Goal: Register for event/course

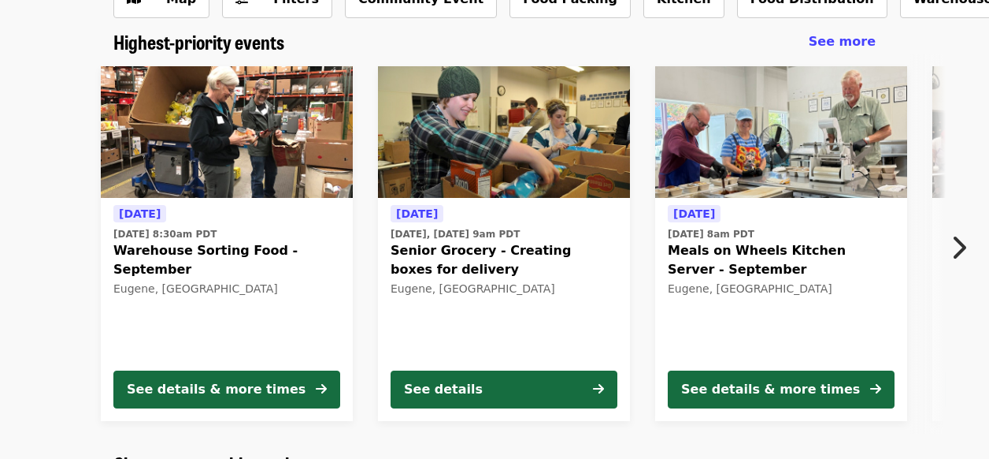
scroll to position [119, 0]
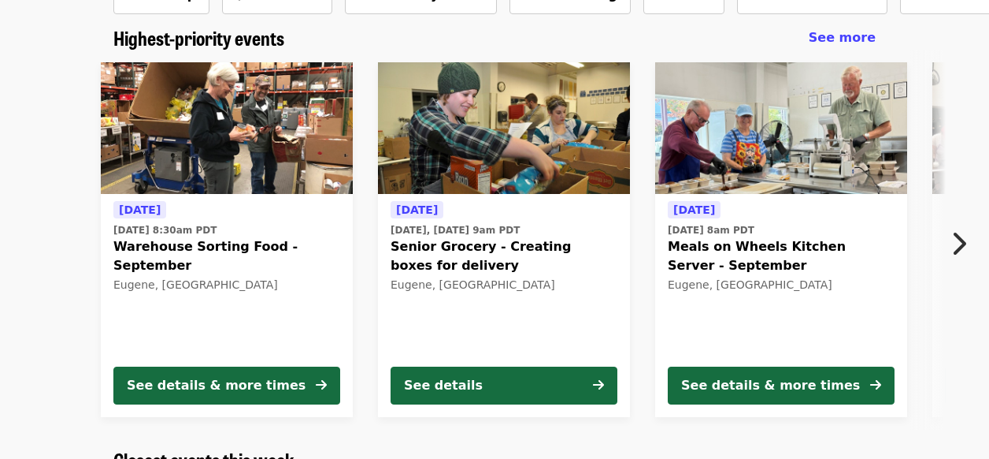
click at [962, 240] on icon "chevron-right icon" at bounding box center [959, 243] width 16 height 30
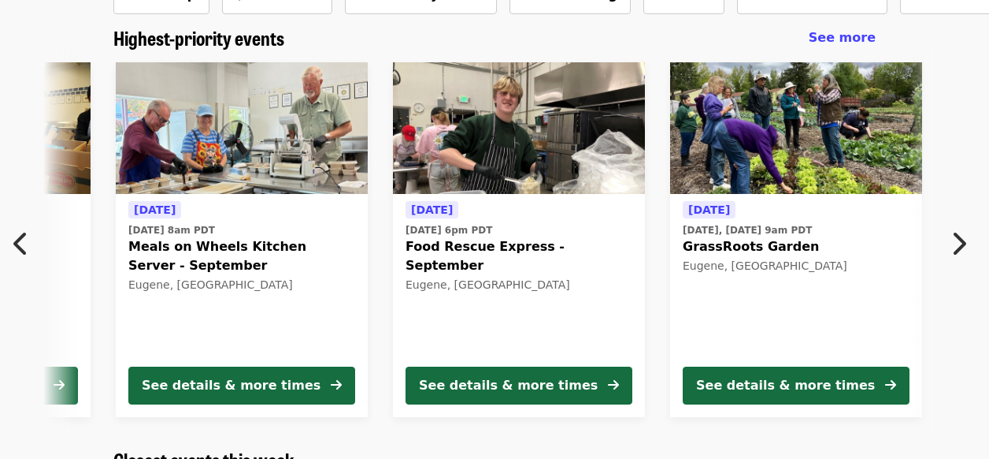
scroll to position [0, 570]
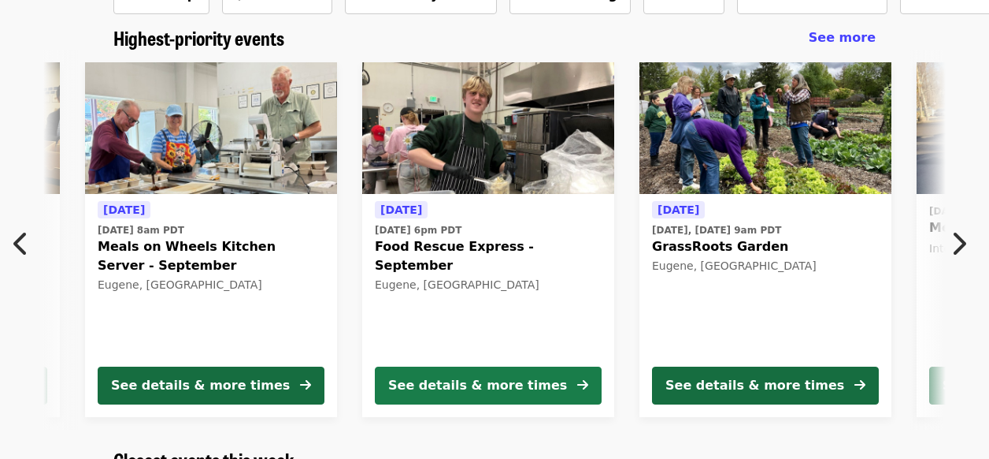
click at [506, 384] on div "See details & more times" at bounding box center [477, 385] width 179 height 19
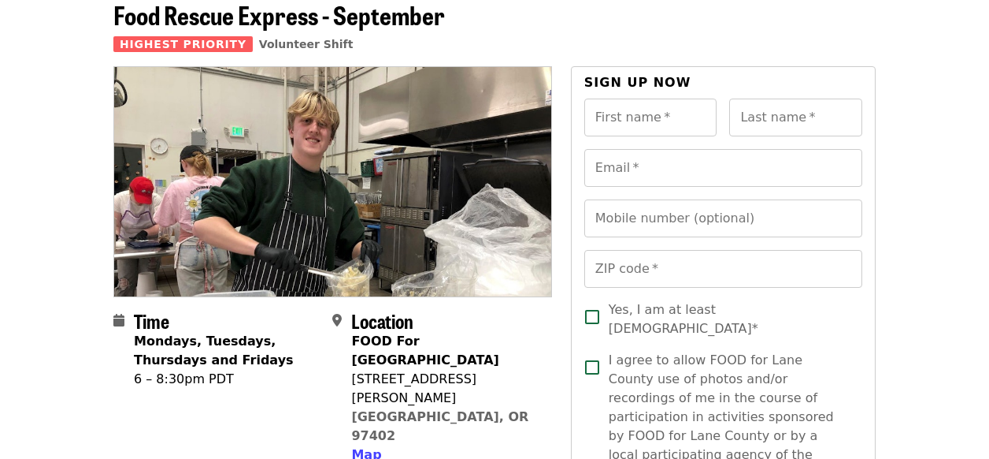
scroll to position [84, 0]
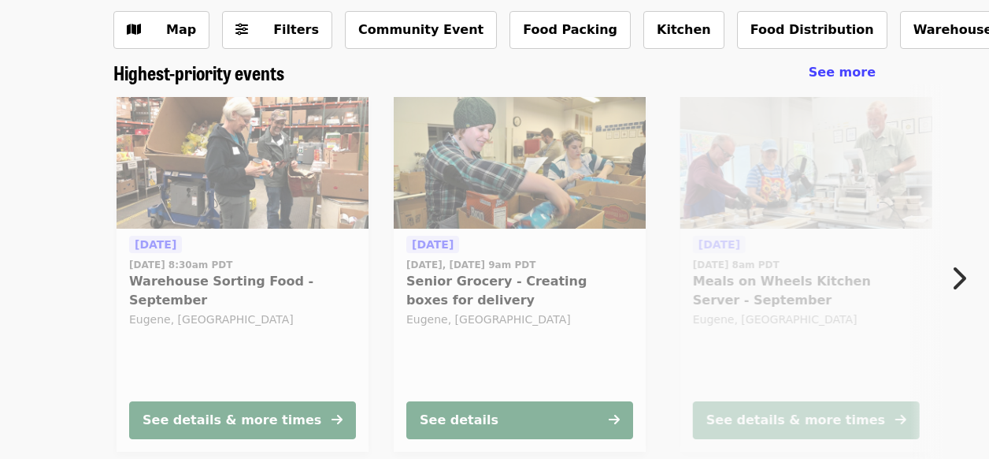
scroll to position [119, 0]
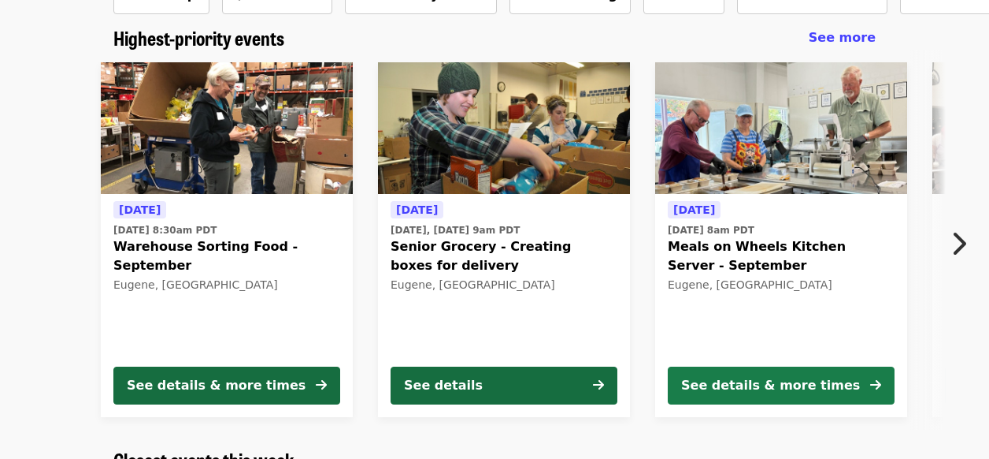
click at [807, 388] on div "See details & more times" at bounding box center [770, 385] width 179 height 19
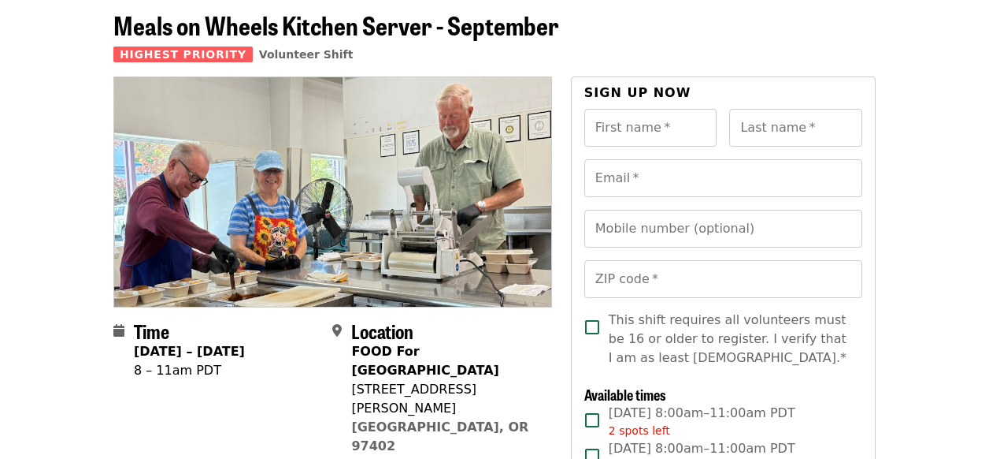
scroll to position [59, 0]
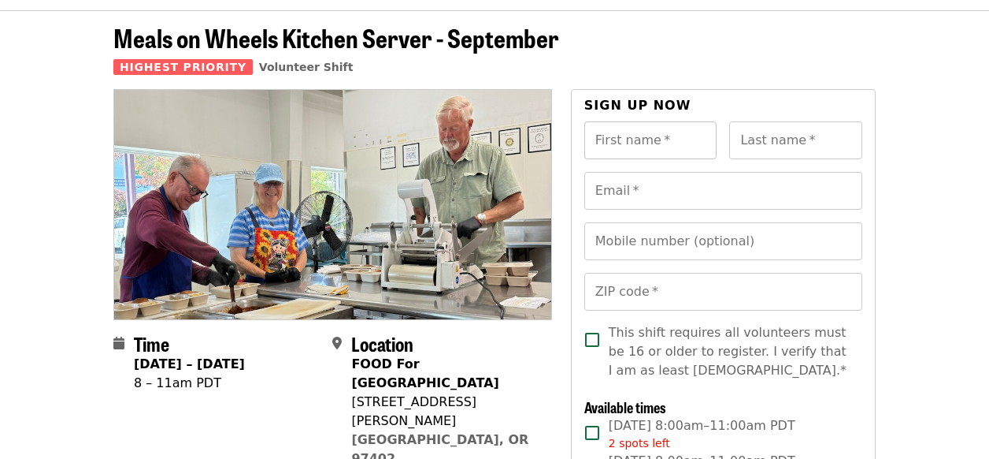
click at [688, 149] on input "First name   *" at bounding box center [651, 140] width 133 height 38
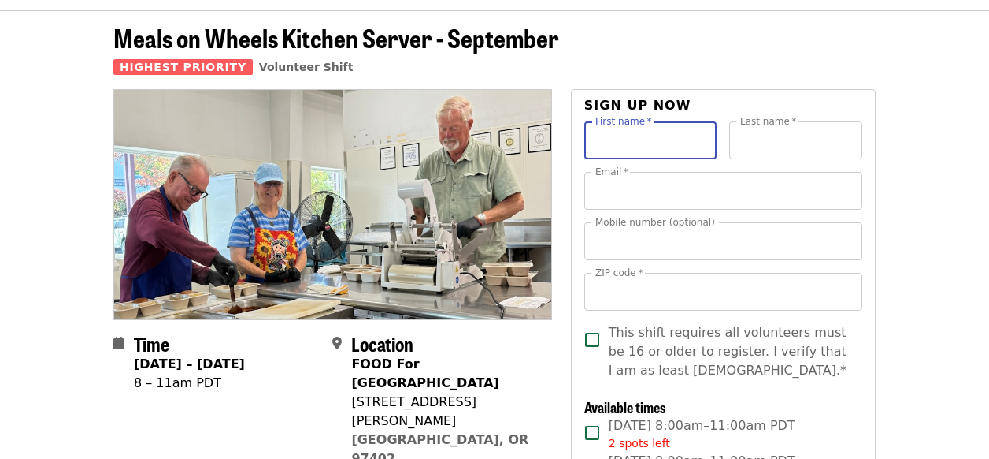
type input "*****"
type input "********"
type input "**********"
type input "*****"
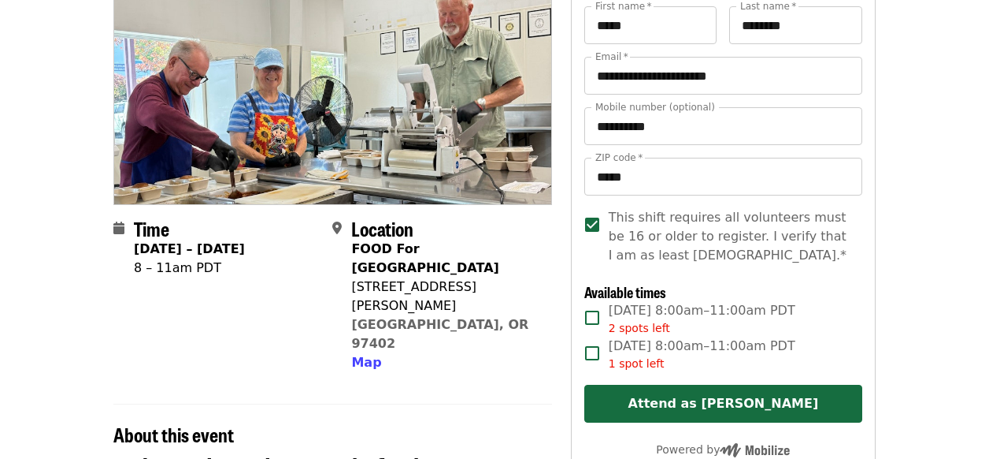
scroll to position [176, 0]
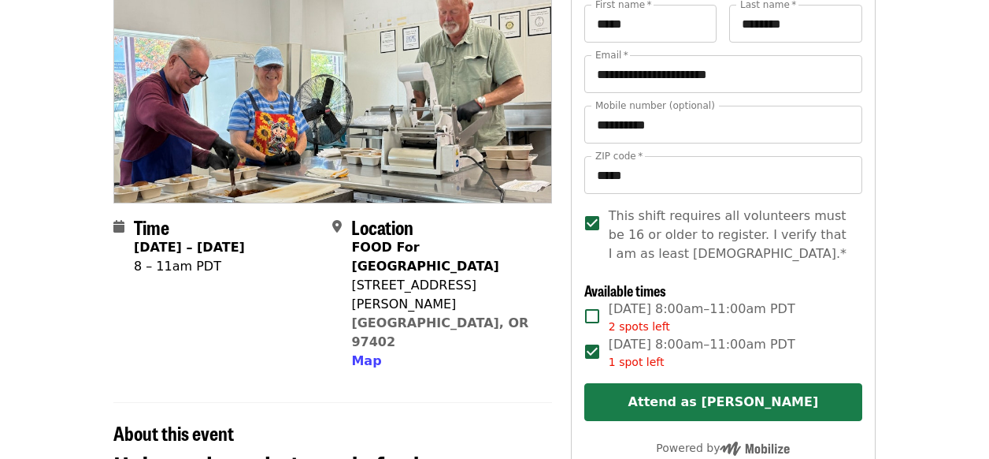
click at [773, 393] on button "Attend as [PERSON_NAME]" at bounding box center [724, 402] width 278 height 38
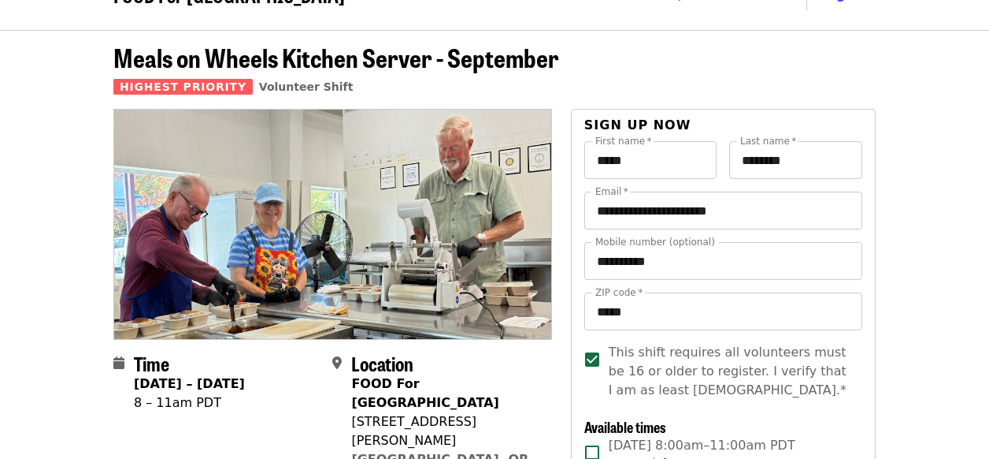
scroll to position [0, 0]
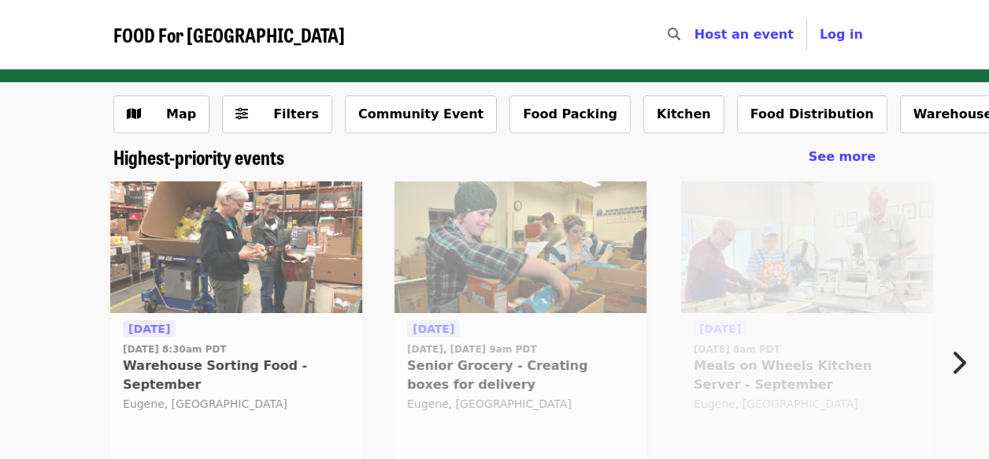
scroll to position [119, 0]
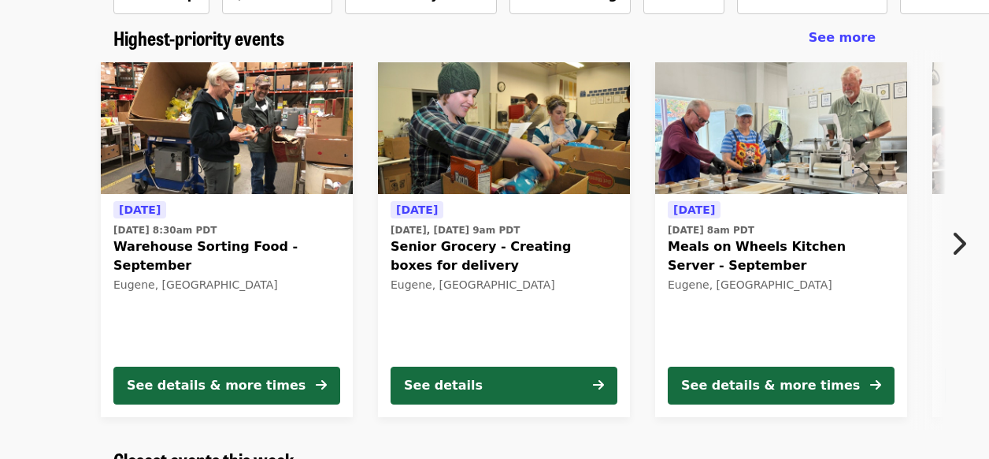
click at [960, 241] on icon "chevron-right icon" at bounding box center [959, 243] width 16 height 30
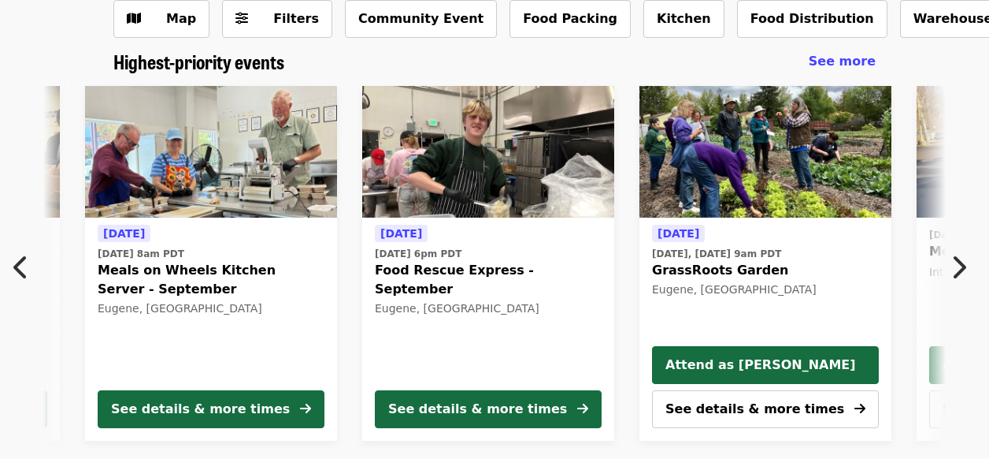
scroll to position [89, 0]
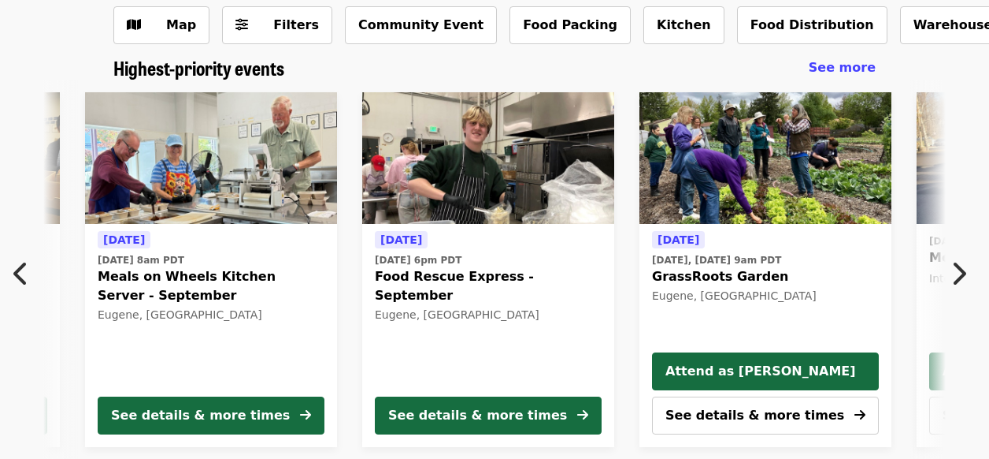
click at [807, 272] on span "GrassRoots Garden" at bounding box center [765, 276] width 227 height 19
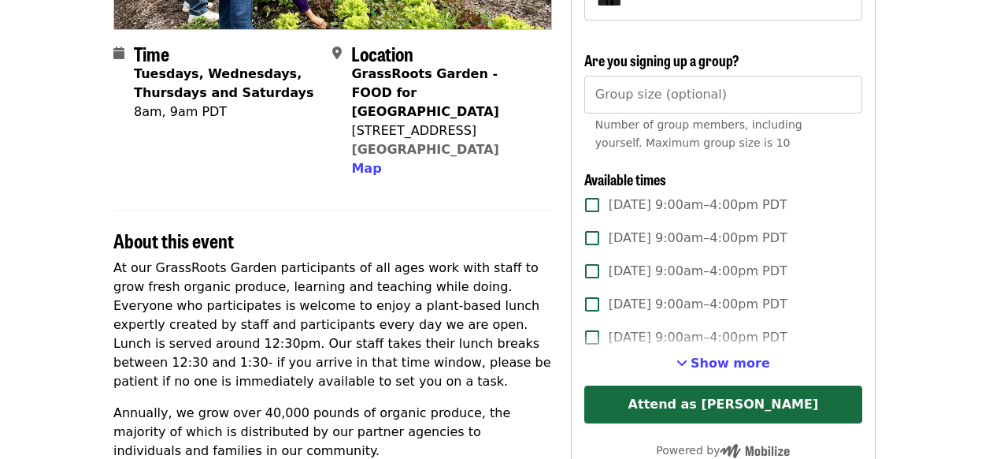
scroll to position [345, 0]
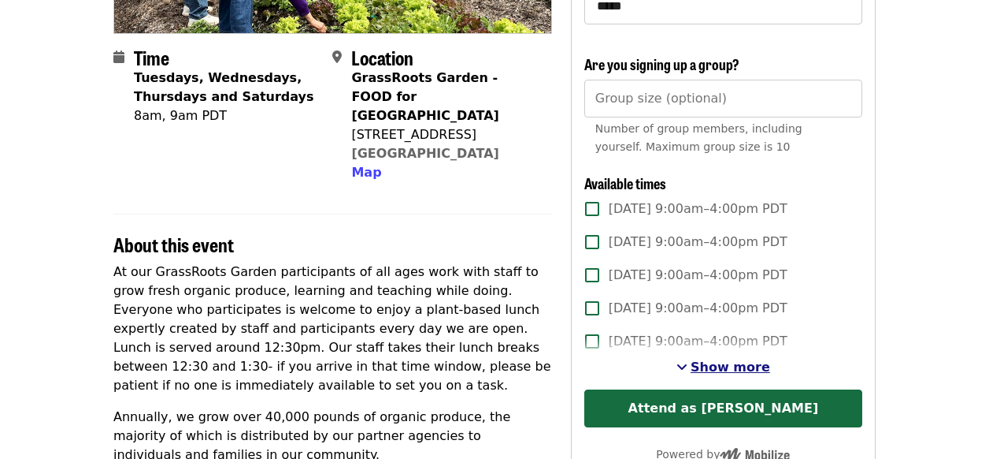
click at [728, 366] on span "Show more" at bounding box center [731, 366] width 80 height 15
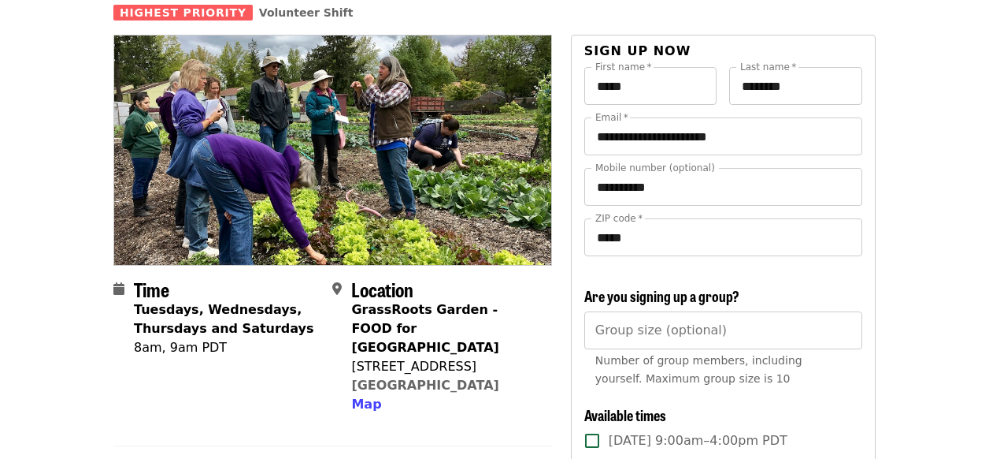
scroll to position [106, 0]
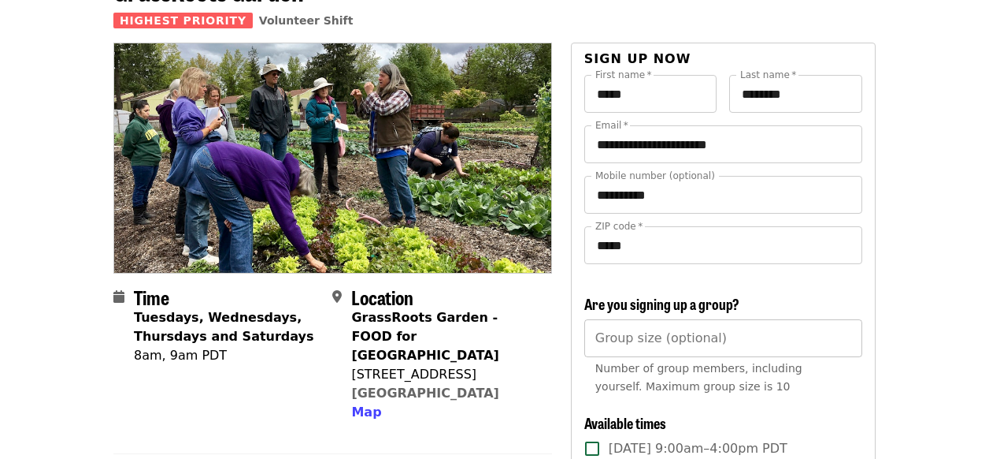
click at [678, 330] on div "Group size (optional) Group size (optional) Number of group members, including …" at bounding box center [724, 360] width 278 height 83
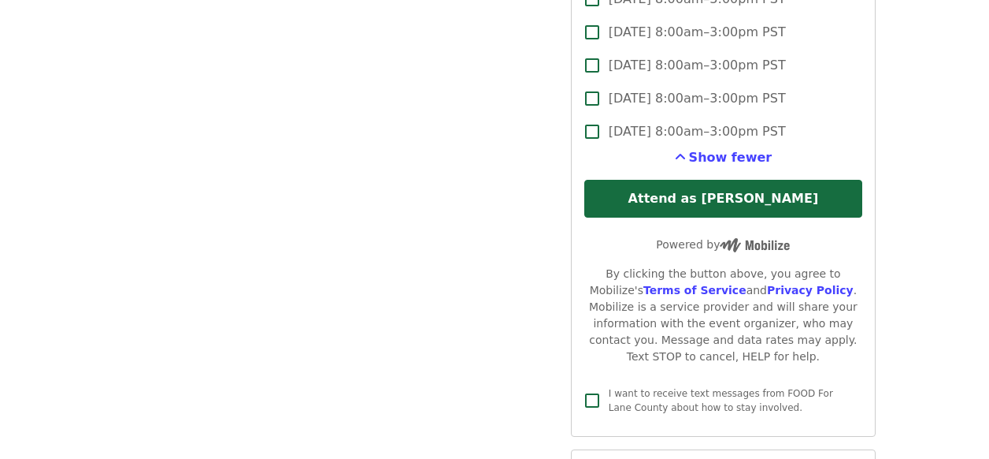
scroll to position [4557, 0]
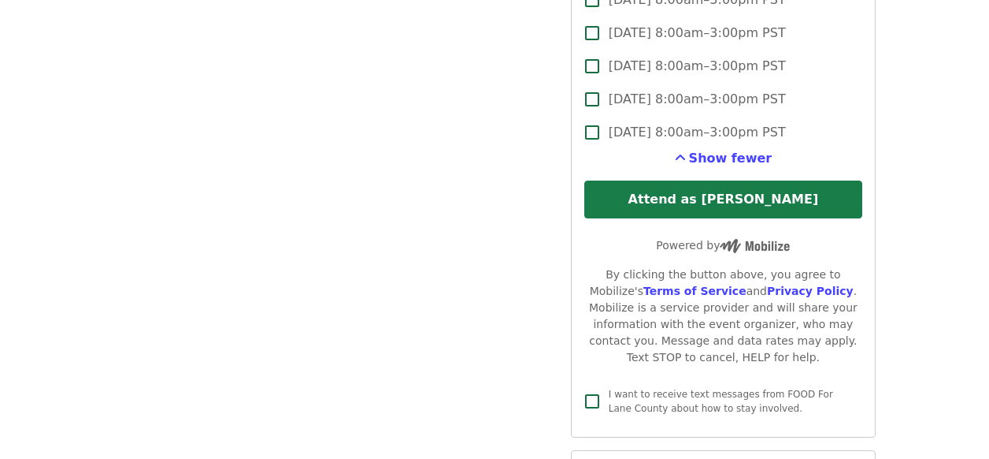
type input "*"
click at [720, 199] on button "Attend as [PERSON_NAME]" at bounding box center [724, 199] width 278 height 38
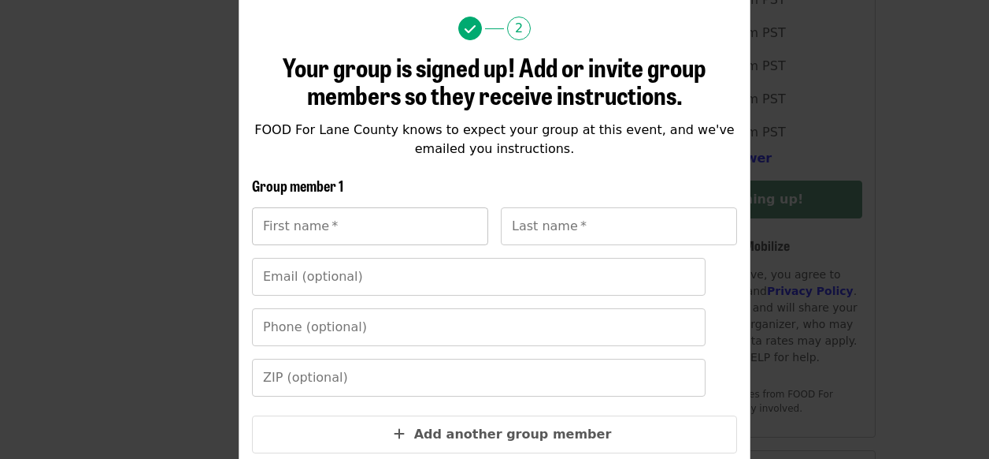
scroll to position [140, 0]
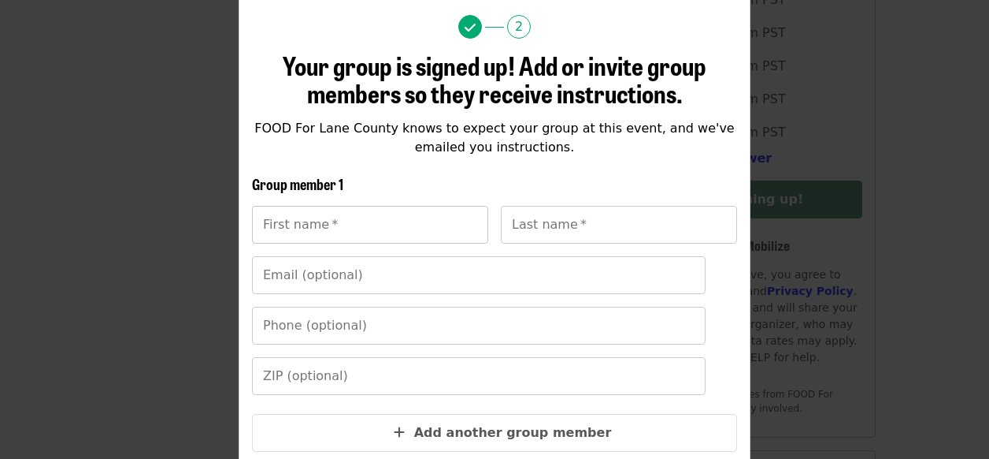
click at [385, 225] on input "First name   *" at bounding box center [370, 225] width 236 height 38
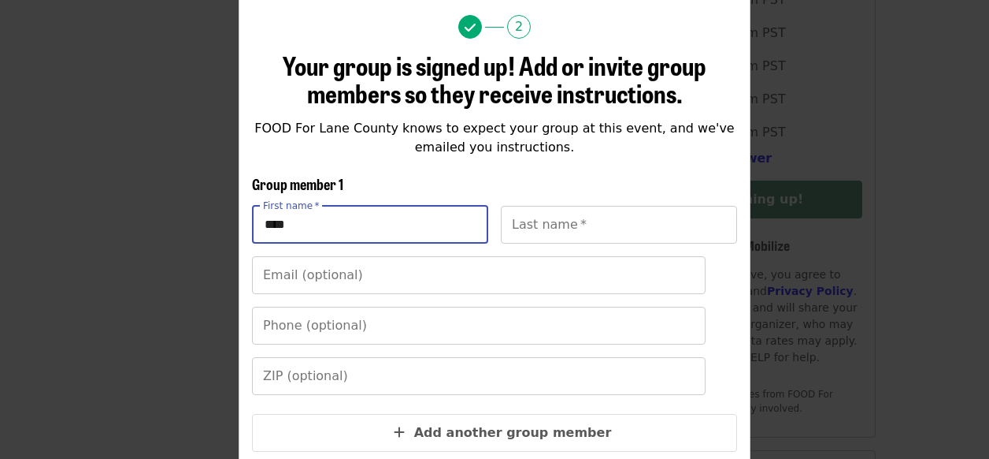
type input "****"
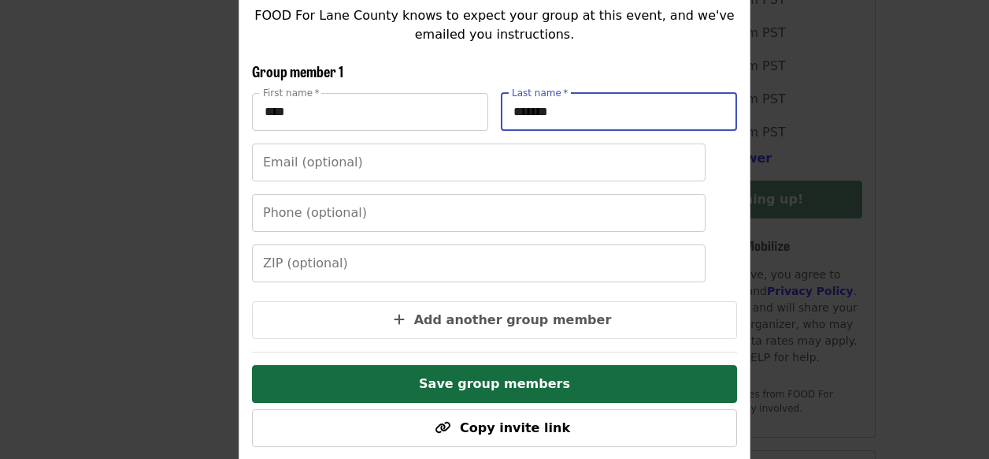
scroll to position [261, 0]
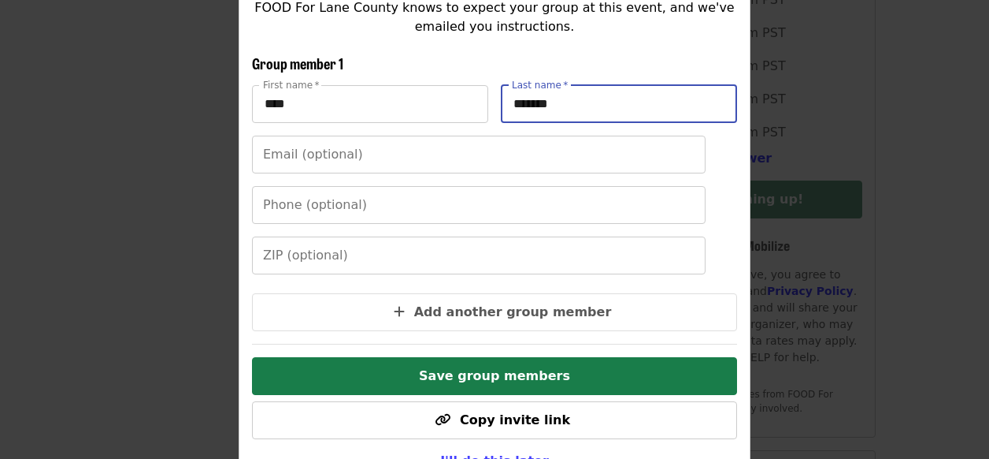
type input "*******"
click at [520, 373] on span "Save group members" at bounding box center [494, 375] width 151 height 15
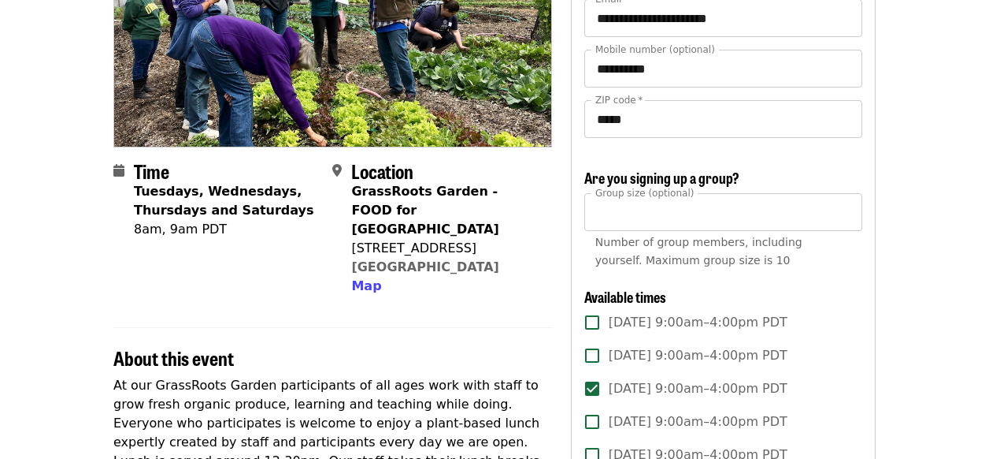
scroll to position [221, 0]
